Goal: Task Accomplishment & Management: Complete application form

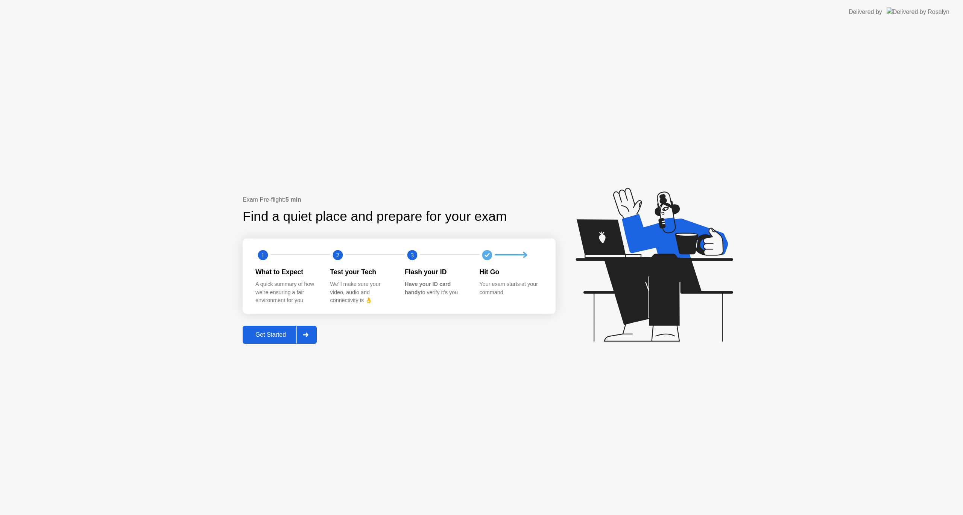
click at [280, 335] on div "Get Started" at bounding box center [271, 334] width 52 height 7
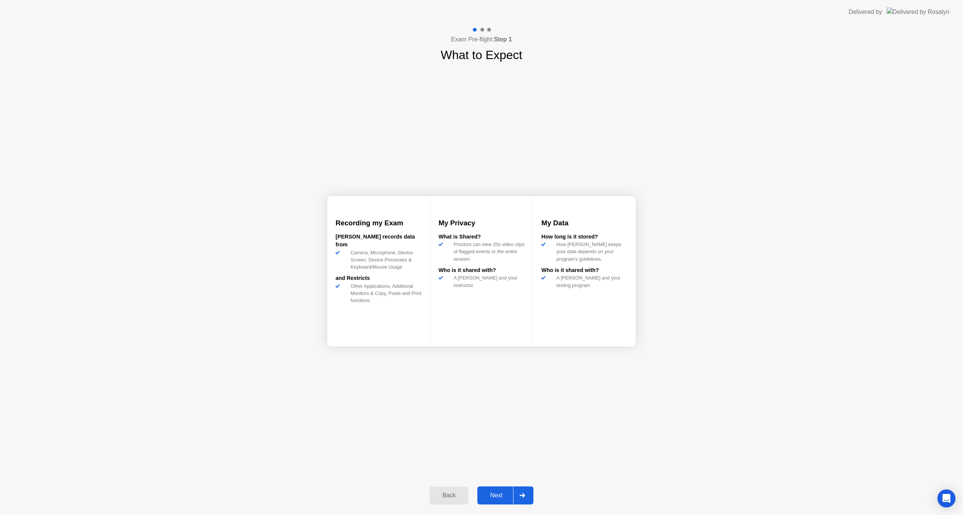
click at [498, 486] on div "Back Next" at bounding box center [481, 495] width 113 height 35
click at [493, 489] on button "Next" at bounding box center [505, 495] width 56 height 18
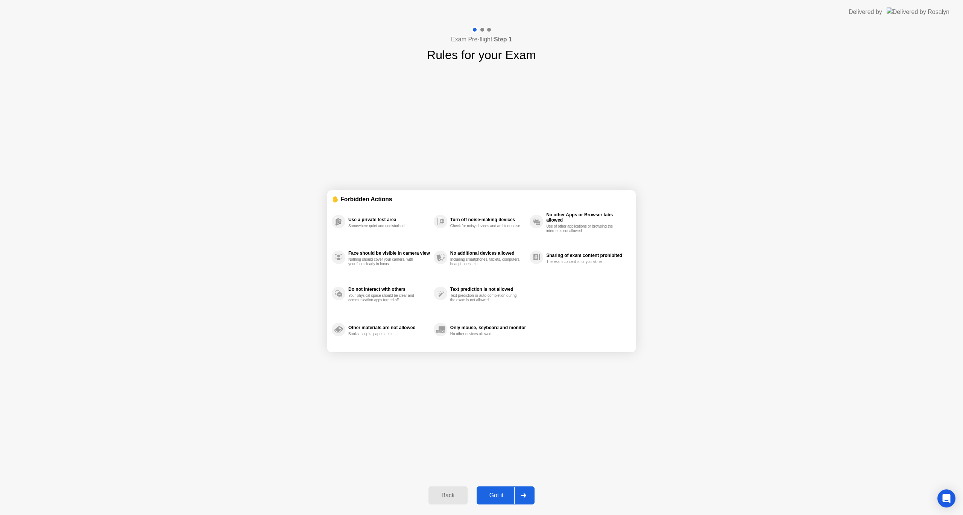
click at [498, 492] on div "Got it" at bounding box center [496, 495] width 35 height 7
select select "Available cameras"
select select "Available speakers"
select select "Available microphones"
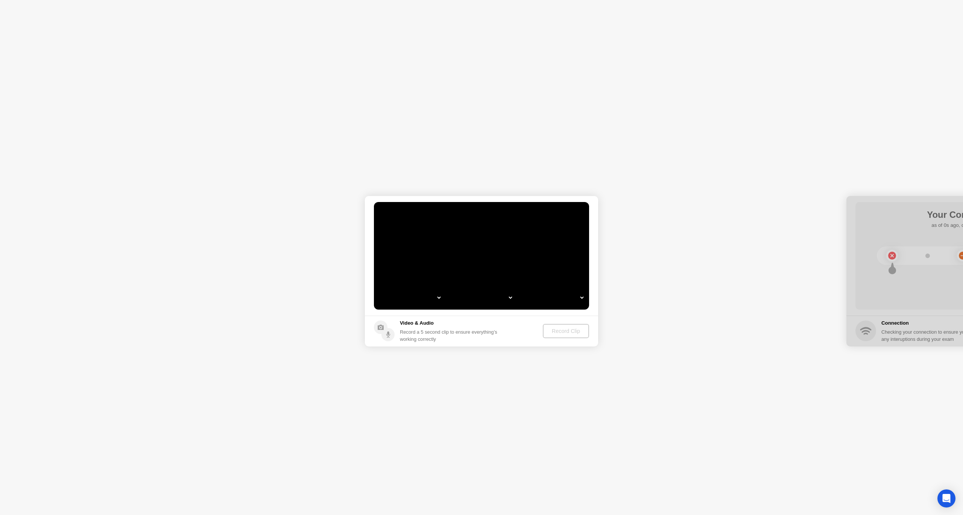
select select "*"
select select "**********"
select select "*******"
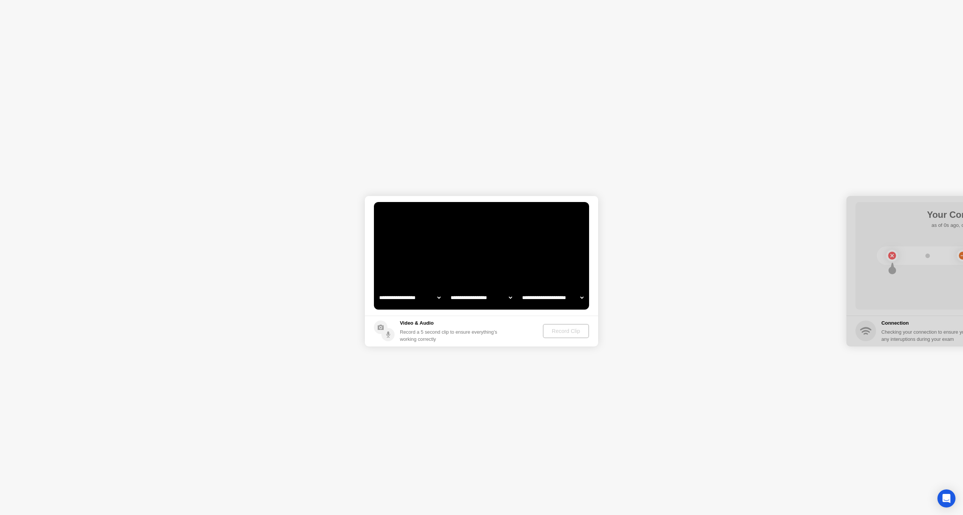
select select "*******"
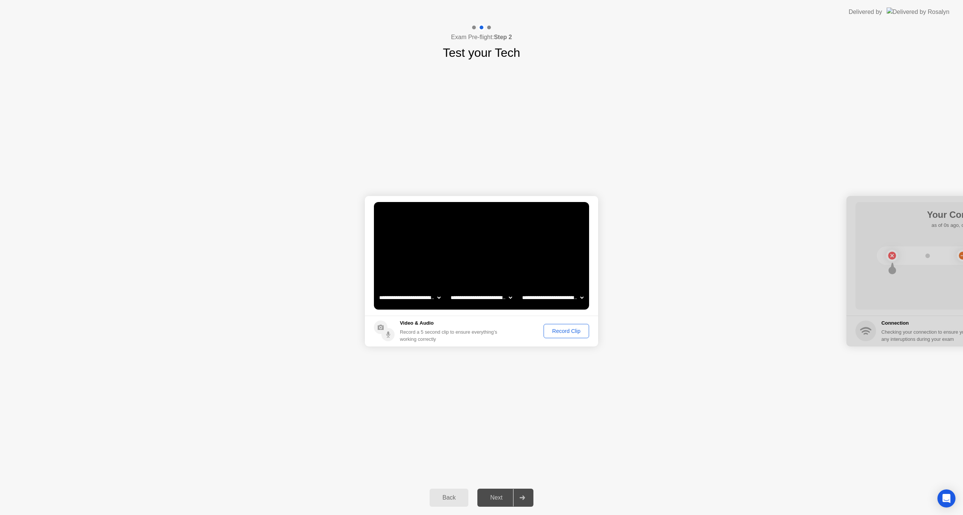
click at [517, 421] on div "**********" at bounding box center [481, 271] width 963 height 419
click at [504, 494] on div "Next" at bounding box center [496, 497] width 33 height 7
click at [564, 332] on div "Record Clip" at bounding box center [566, 331] width 40 height 6
click at [521, 328] on div "Replay Clip" at bounding box center [525, 331] width 49 height 6
click at [508, 330] on icon at bounding box center [509, 331] width 3 height 4
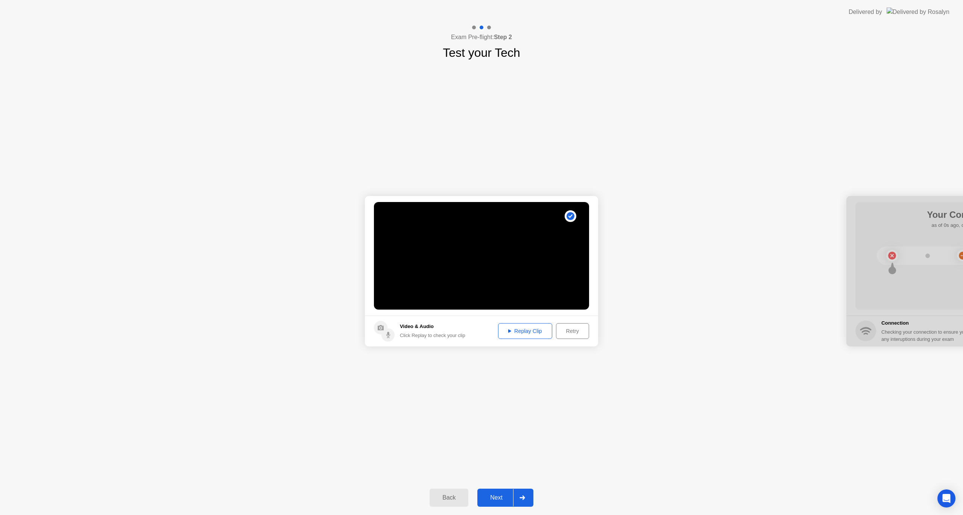
click at [503, 494] on div "Next" at bounding box center [496, 497] width 33 height 7
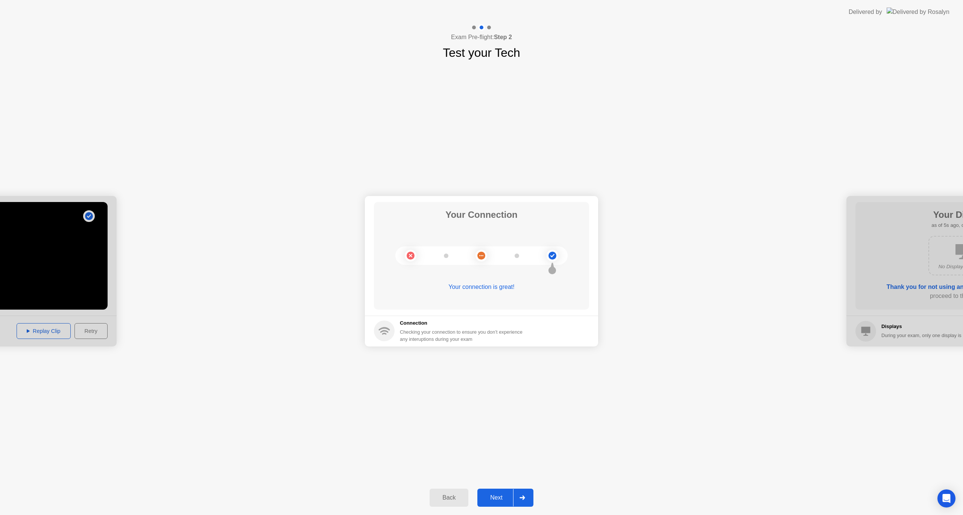
click at [502, 494] on div "Next" at bounding box center [496, 497] width 33 height 7
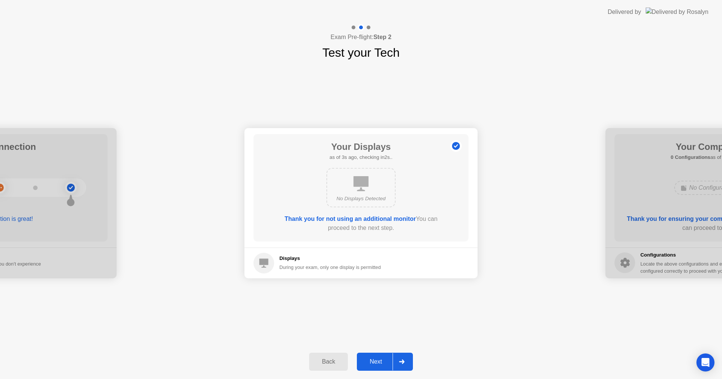
click at [334, 361] on div "Back" at bounding box center [328, 362] width 34 height 7
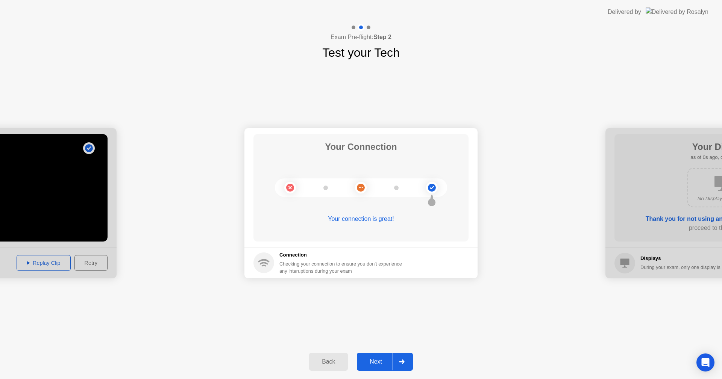
click at [333, 357] on button "Back" at bounding box center [328, 362] width 39 height 18
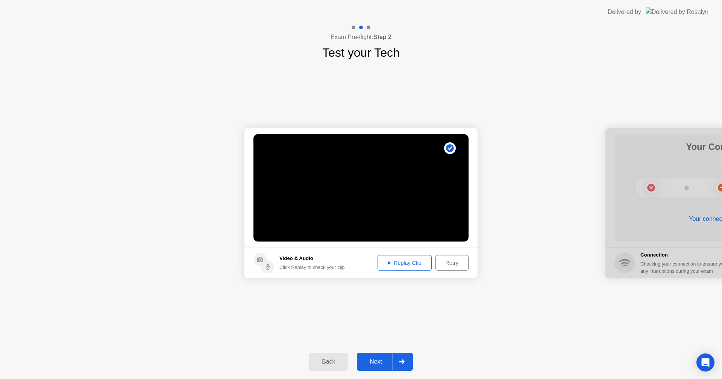
click at [460, 268] on button "Retry" at bounding box center [452, 263] width 33 height 16
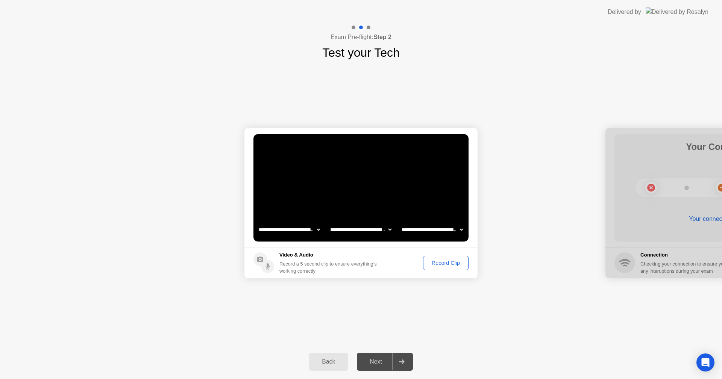
click at [443, 264] on div "Record Clip" at bounding box center [446, 263] width 40 height 6
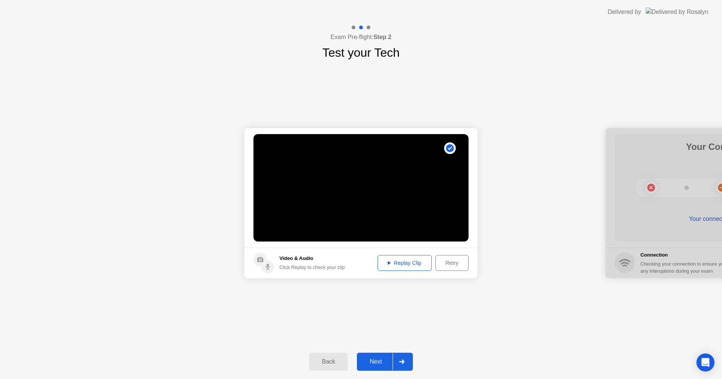
click at [381, 356] on button "Next" at bounding box center [385, 362] width 56 height 18
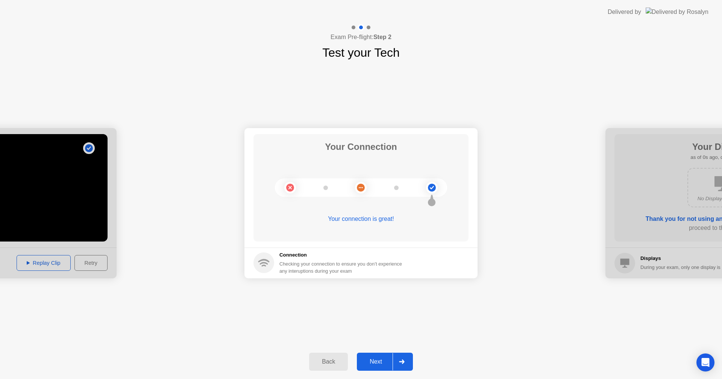
click at [338, 357] on button "Back" at bounding box center [328, 362] width 39 height 18
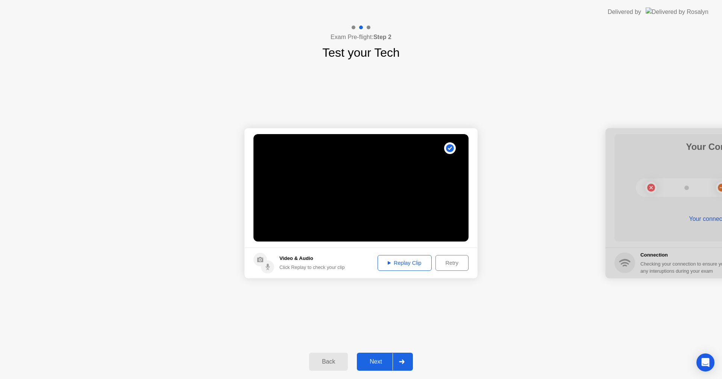
click at [408, 262] on div "Replay Clip" at bounding box center [404, 263] width 49 height 6
click at [382, 364] on div "Next" at bounding box center [375, 362] width 33 height 7
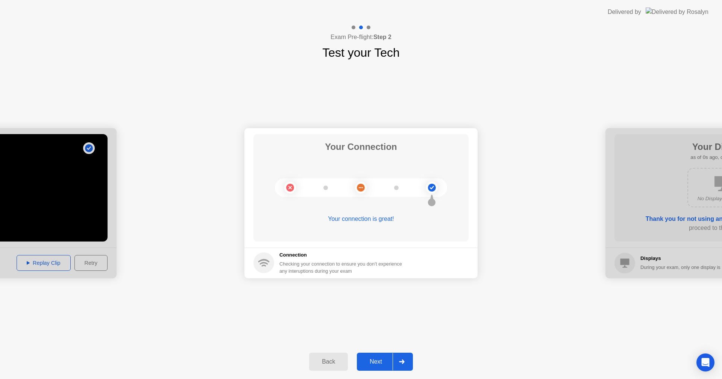
click at [384, 351] on div "Back Next" at bounding box center [361, 362] width 722 height 35
click at [384, 359] on div "Next" at bounding box center [375, 362] width 33 height 7
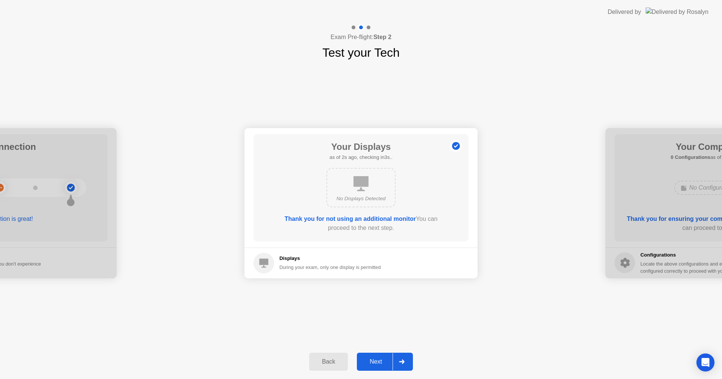
click at [374, 260] on h5 "Displays" at bounding box center [330, 259] width 102 height 8
click at [377, 359] on div "Next" at bounding box center [375, 362] width 33 height 7
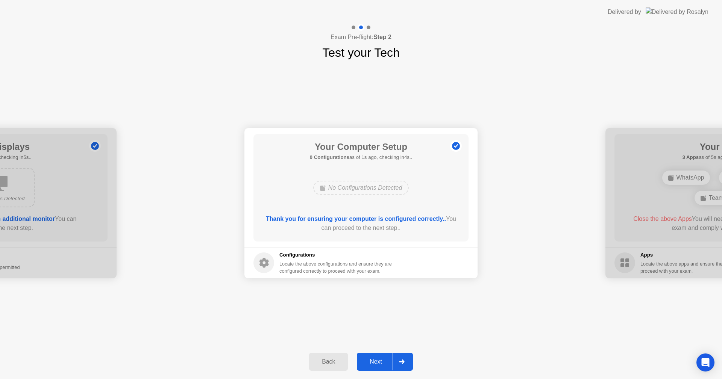
click at [384, 359] on div "Next" at bounding box center [375, 362] width 33 height 7
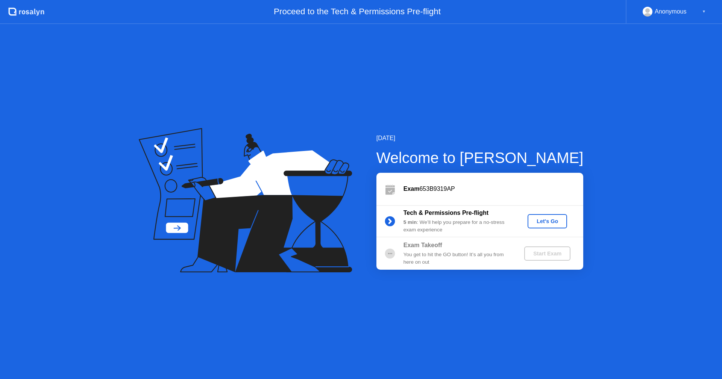
click at [547, 220] on div "Let's Go" at bounding box center [547, 222] width 33 height 6
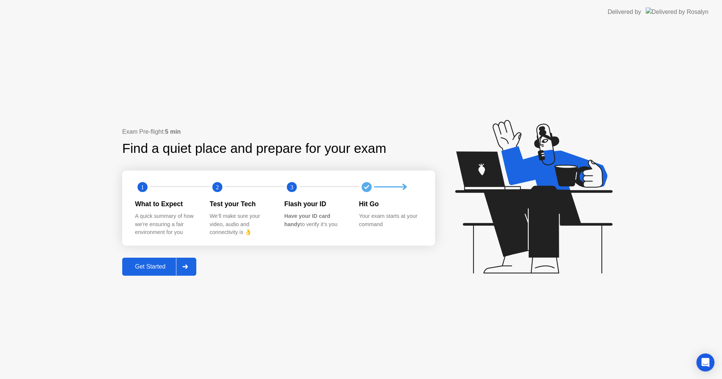
click at [156, 267] on div "Get Started" at bounding box center [150, 267] width 52 height 7
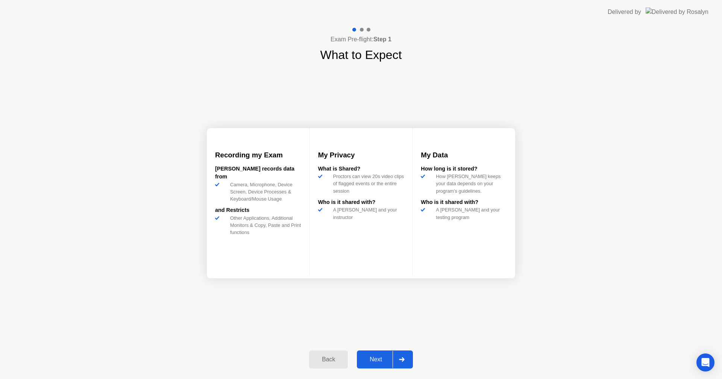
click at [384, 354] on button "Next" at bounding box center [385, 360] width 56 height 18
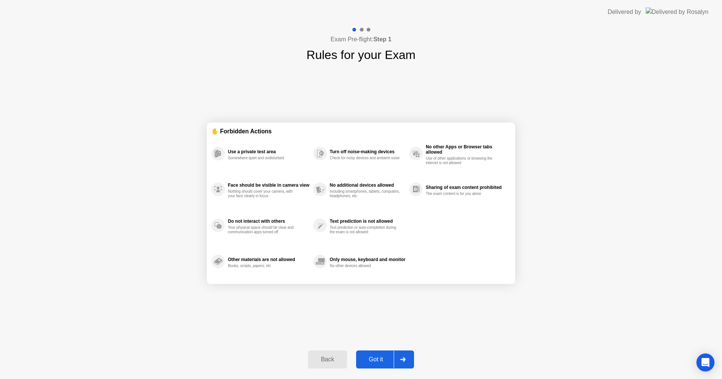
click at [381, 354] on button "Got it" at bounding box center [385, 360] width 58 height 18
select select "**********"
select select "*******"
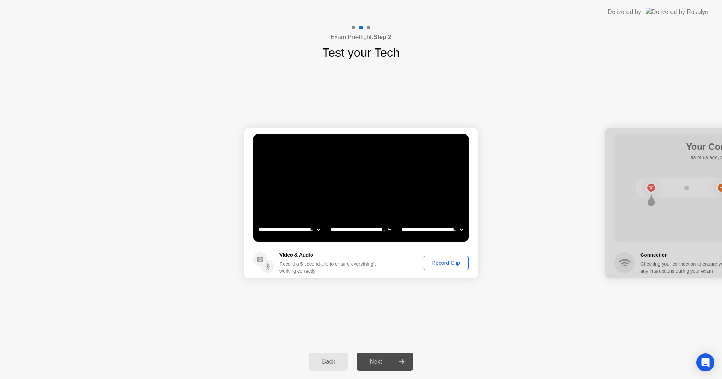
click at [436, 263] on div "Record Clip" at bounding box center [446, 263] width 40 height 6
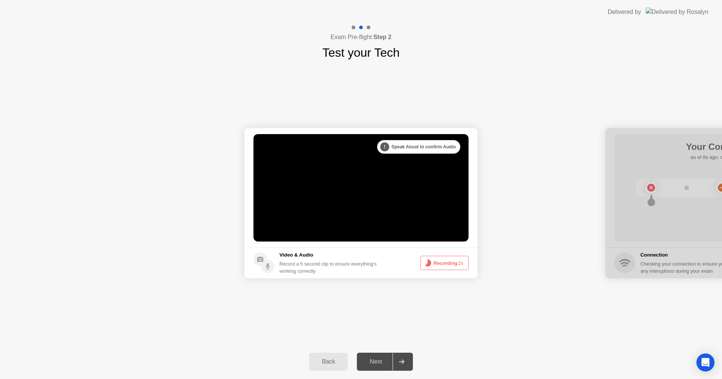
drag, startPoint x: 441, startPoint y: 263, endPoint x: 445, endPoint y: 264, distance: 3.8
click at [445, 264] on button "Recording 2s" at bounding box center [444, 263] width 48 height 14
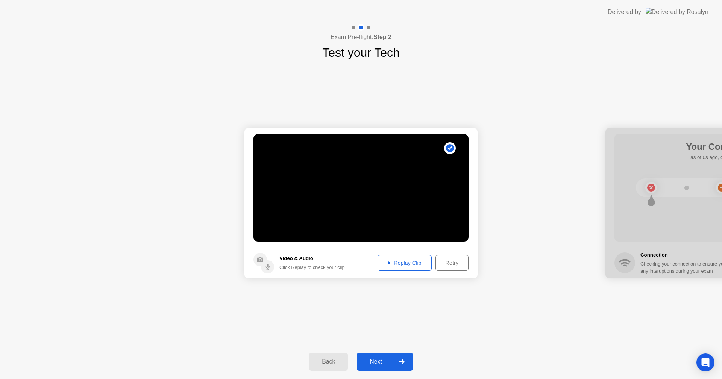
click at [416, 258] on button "Replay Clip" at bounding box center [405, 263] width 54 height 16
click at [379, 360] on div "Next" at bounding box center [375, 362] width 33 height 7
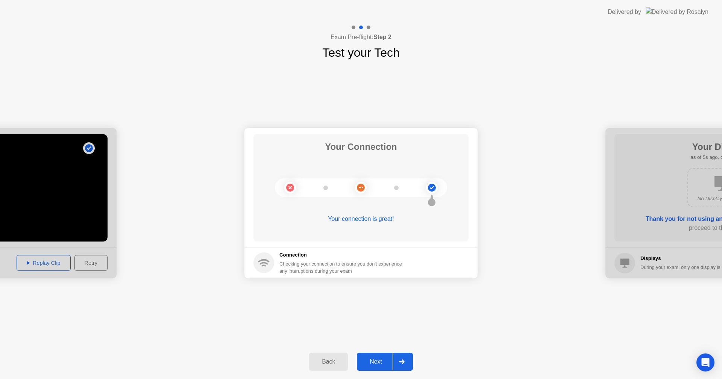
click at [369, 374] on div "Back Next" at bounding box center [361, 362] width 722 height 35
click at [375, 368] on button "Next" at bounding box center [385, 362] width 56 height 18
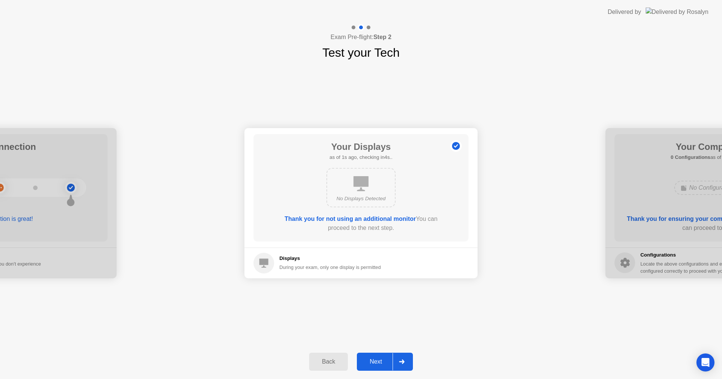
click at [375, 359] on div "Next" at bounding box center [375, 362] width 33 height 7
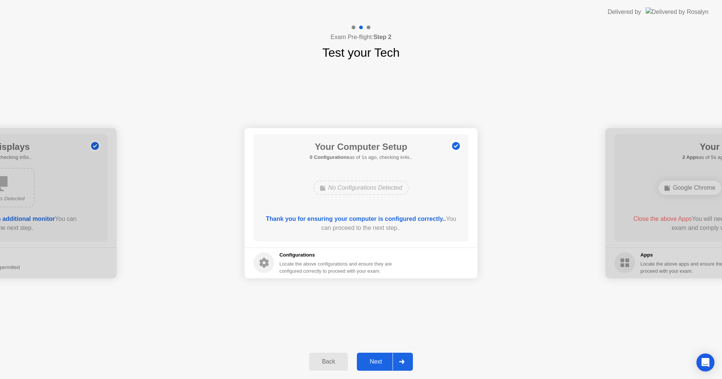
click at [373, 360] on div "Next" at bounding box center [375, 362] width 33 height 7
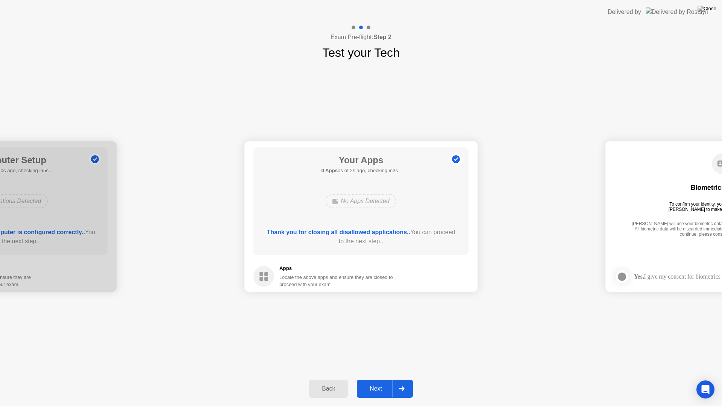
click at [388, 379] on div "Next" at bounding box center [375, 388] width 33 height 7
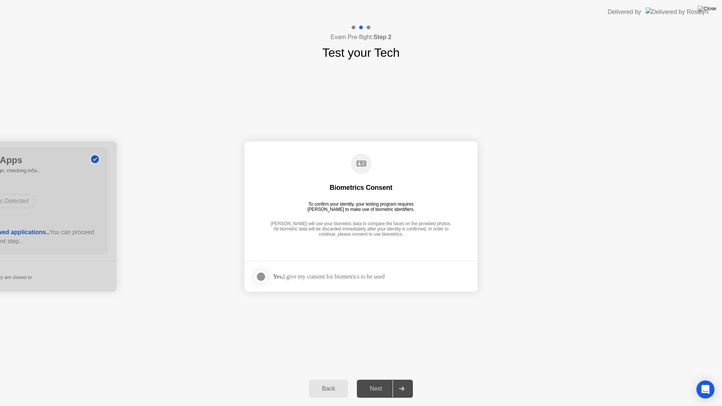
click at [356, 276] on div "Yes, I give my consent for biometrics to be used" at bounding box center [329, 276] width 112 height 7
click at [263, 278] on div at bounding box center [260, 276] width 9 height 9
click at [374, 379] on div "Next" at bounding box center [375, 388] width 33 height 7
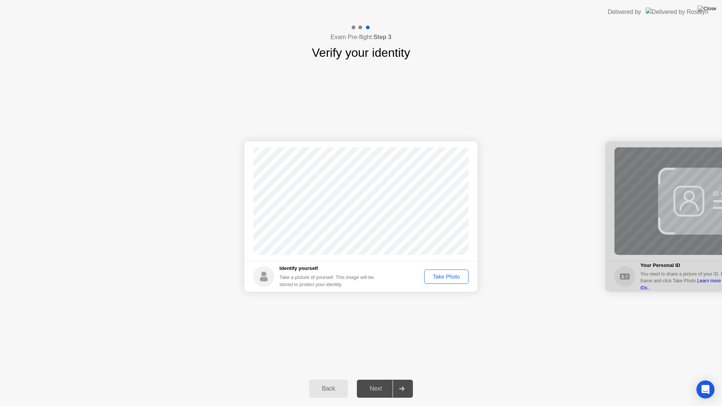
click at [449, 275] on div "Take Photo" at bounding box center [446, 277] width 39 height 6
click at [381, 379] on div "Next" at bounding box center [375, 388] width 33 height 7
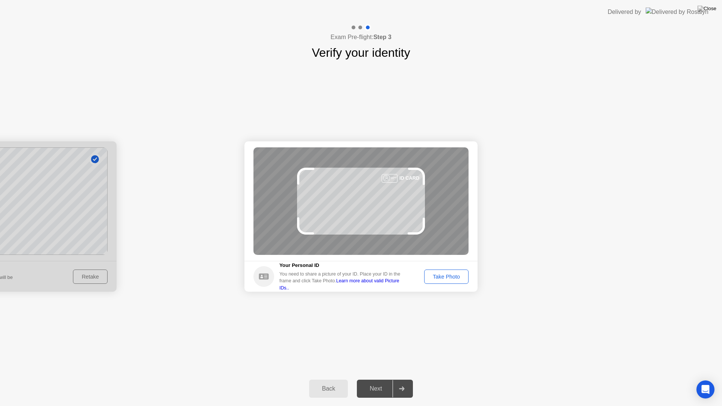
click at [460, 278] on div "Take Photo" at bounding box center [446, 277] width 39 height 6
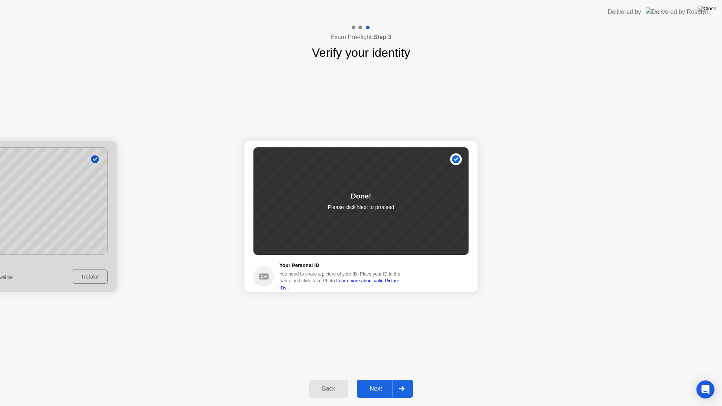
click at [382, 379] on button "Next" at bounding box center [385, 389] width 56 height 18
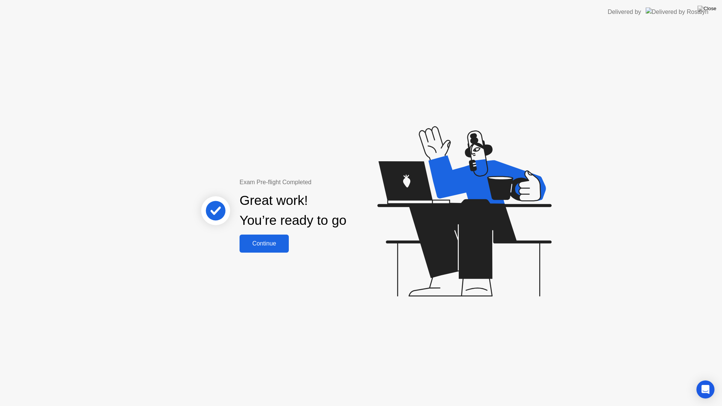
click at [278, 242] on div "Continue" at bounding box center [264, 243] width 45 height 7
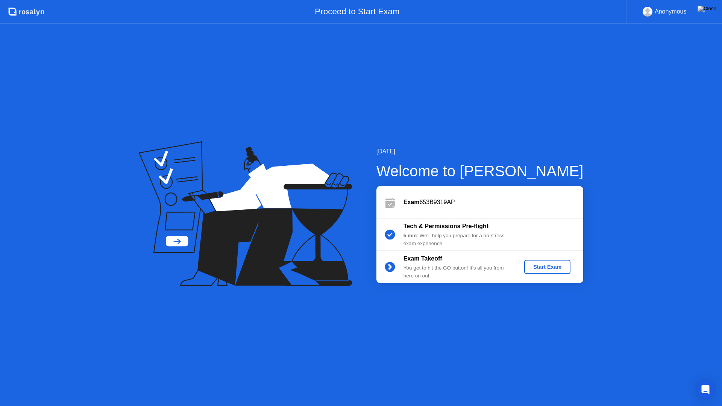
drag, startPoint x: 0, startPoint y: 335, endPoint x: 675, endPoint y: 110, distance: 711.8
click at [665, 92] on div "August 17, 2025 Welcome to Rosalyn Exam 653B9319AP Tech & Permissions Pre-fligh…" at bounding box center [361, 215] width 722 height 382
click at [552, 270] on div "Start Exam" at bounding box center [547, 267] width 40 height 6
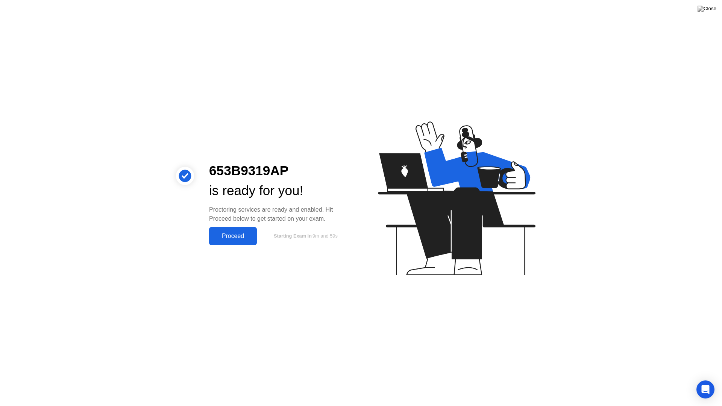
click at [238, 237] on div "Proceed" at bounding box center [232, 236] width 43 height 7
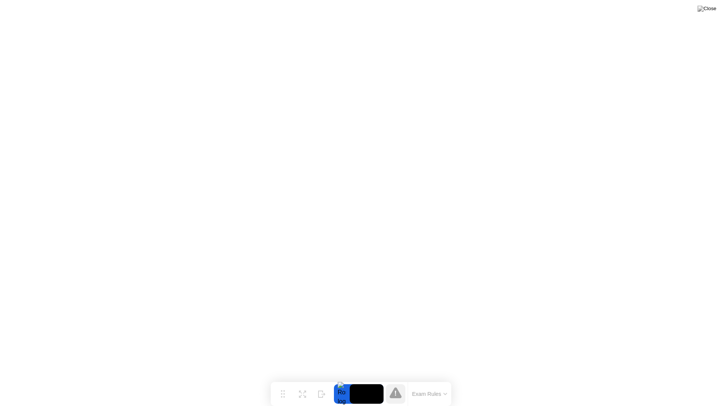
click at [443, 379] on icon at bounding box center [445, 394] width 4 height 2
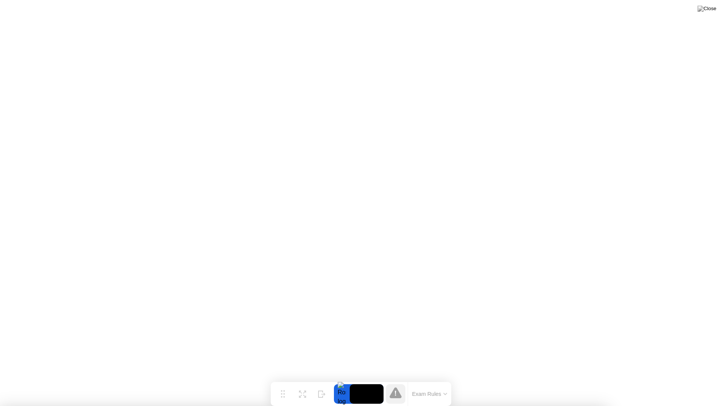
click at [686, 379] on div at bounding box center [361, 406] width 722 height 0
click at [300, 379] on div "Expand" at bounding box center [303, 400] width 14 height 5
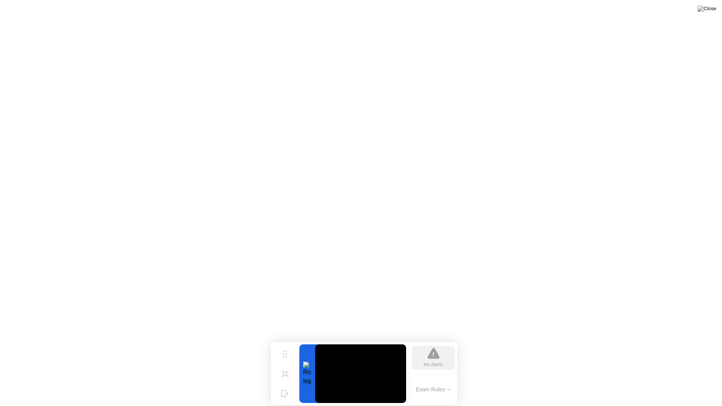
click at [287, 375] on icon at bounding box center [287, 376] width 3 height 3
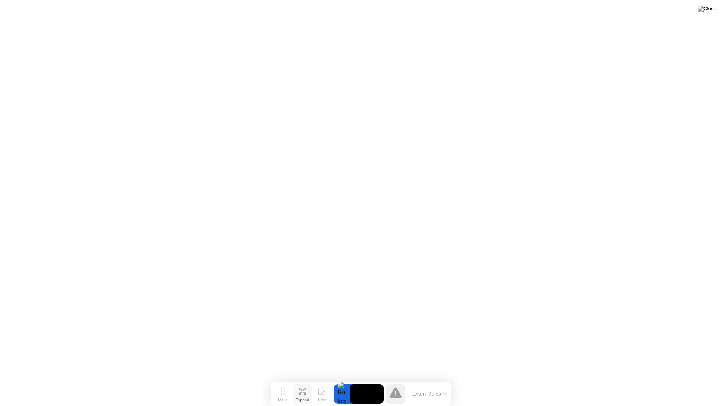
click at [300, 379] on icon at bounding box center [302, 391] width 7 height 7
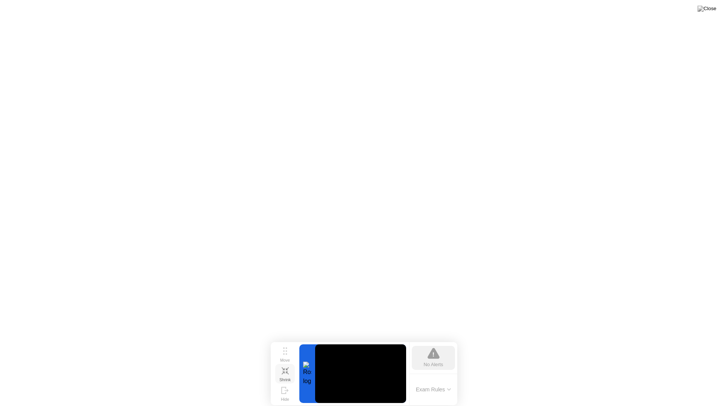
click at [287, 367] on icon at bounding box center [285, 370] width 7 height 7
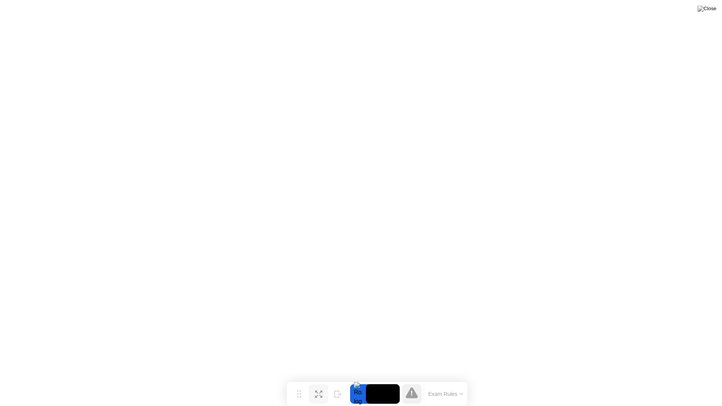
drag, startPoint x: 284, startPoint y: 391, endPoint x: 299, endPoint y: 404, distance: 19.7
click at [299, 379] on div "Move Expand Hide Exam Rules" at bounding box center [377, 394] width 181 height 24
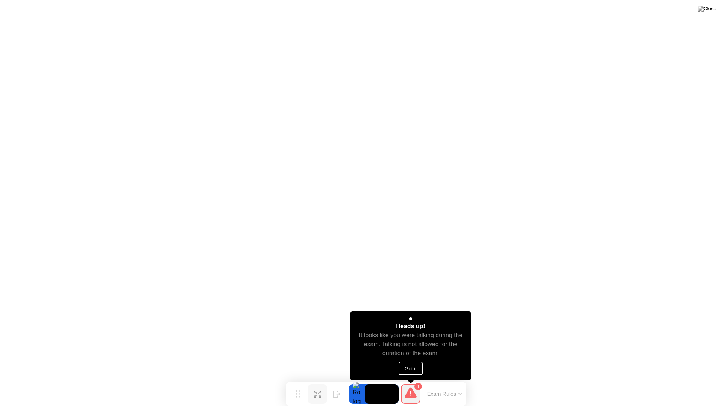
click at [414, 364] on button "Got it" at bounding box center [411, 369] width 24 height 14
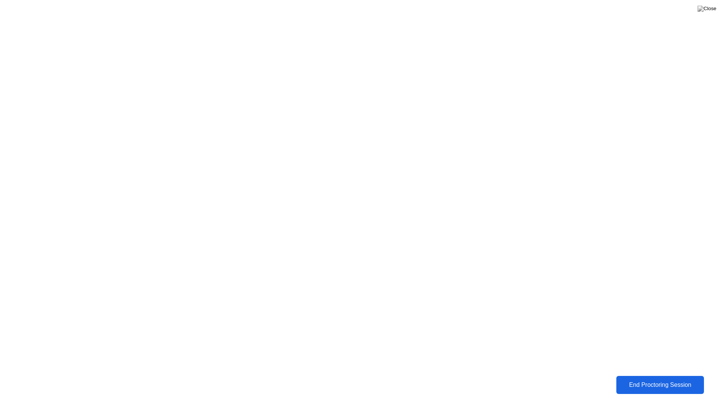
click at [637, 379] on div "End Proctoring Session" at bounding box center [660, 385] width 83 height 7
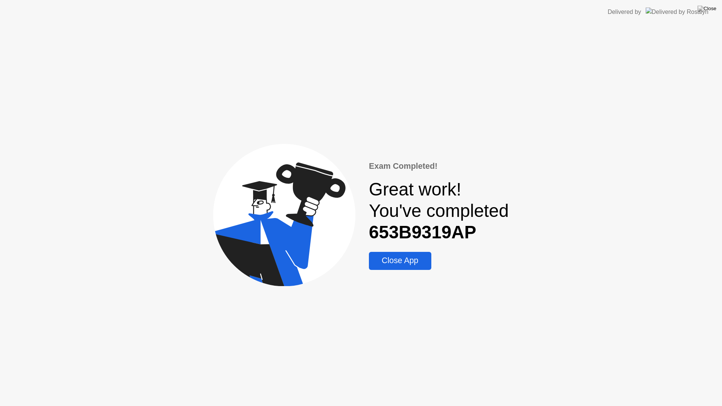
click at [410, 261] on div "Close App" at bounding box center [400, 260] width 58 height 9
